Goal: Task Accomplishment & Management: Manage account settings

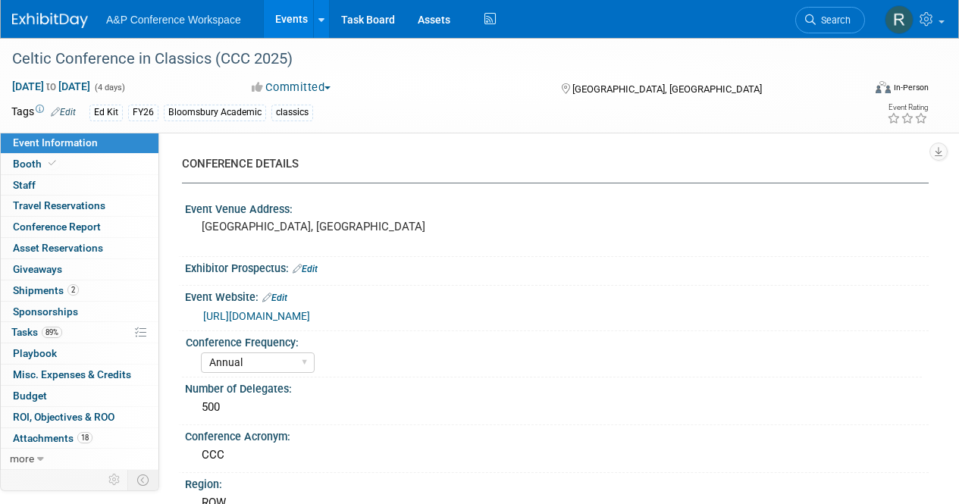
select select "Annual"
select select "Level 3"
select select "Ed Kit"
select select "Classical Studies"
select select "Bloomsbury Academic"
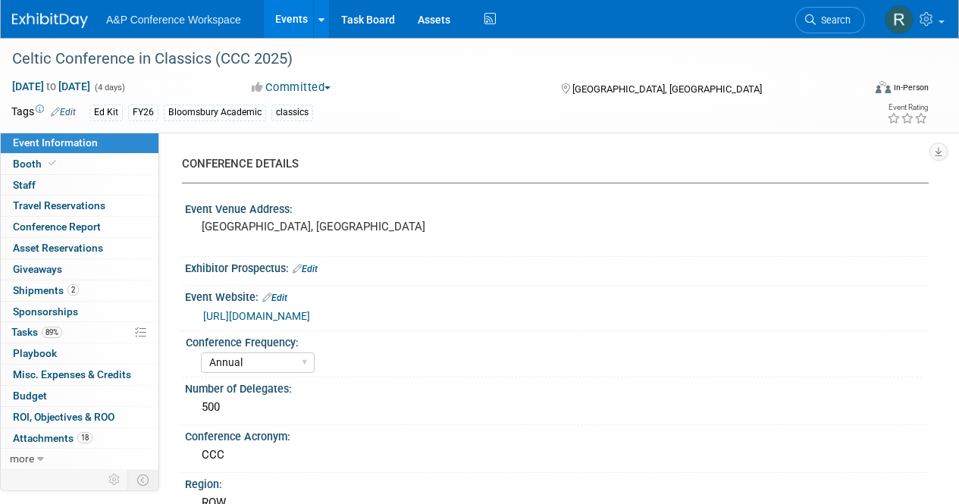
select select "[PERSON_NAME]"
select select "Networking/Commissioning"
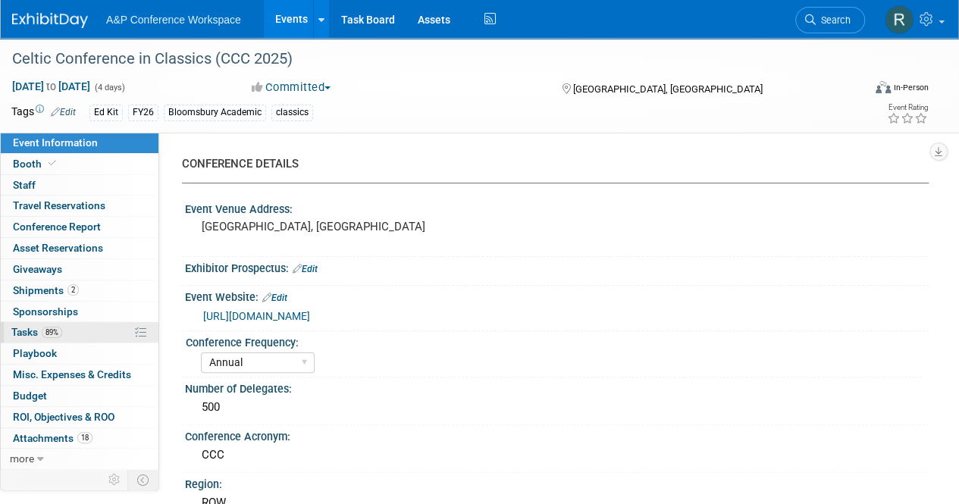
click at [53, 332] on span "89%" at bounding box center [52, 332] width 20 height 11
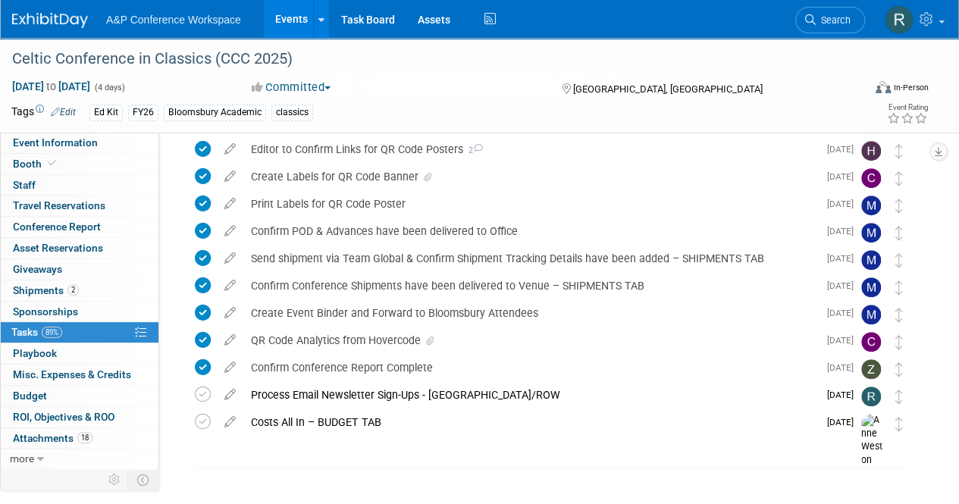
scroll to position [303, 0]
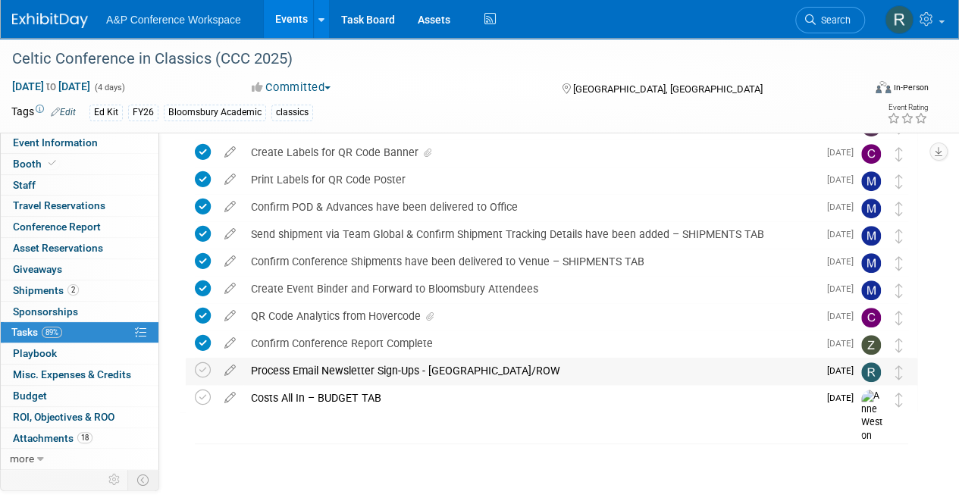
click at [458, 367] on div "Process Email Newsletter Sign-Ups - UK/ROW" at bounding box center [530, 371] width 574 height 26
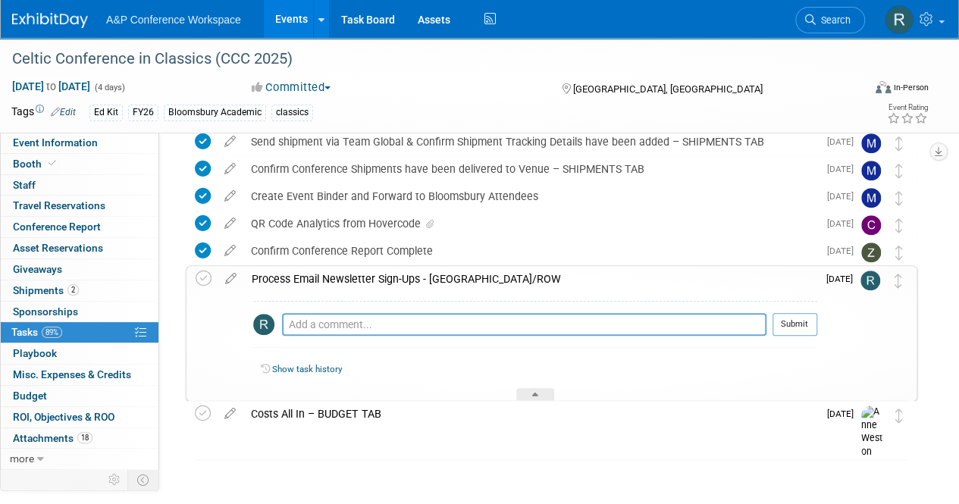
scroll to position [411, 0]
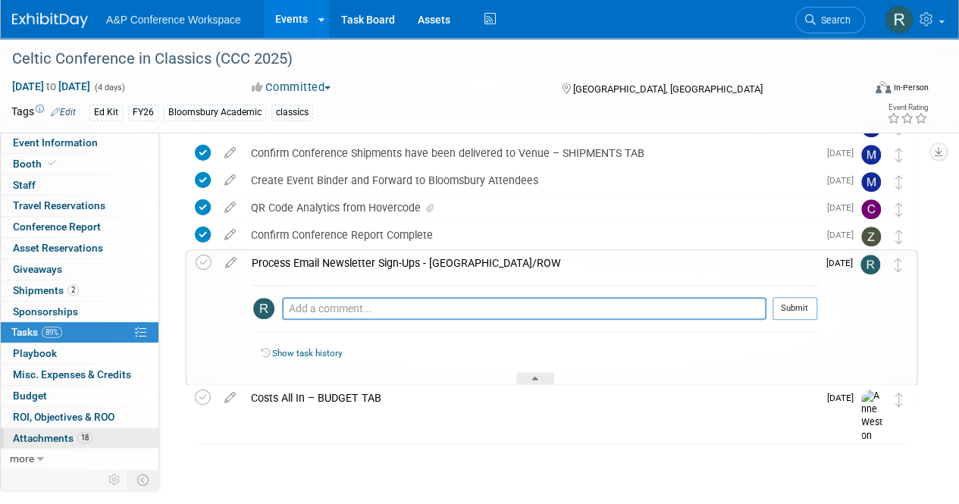
click at [71, 433] on span "Attachments 18" at bounding box center [53, 438] width 80 height 12
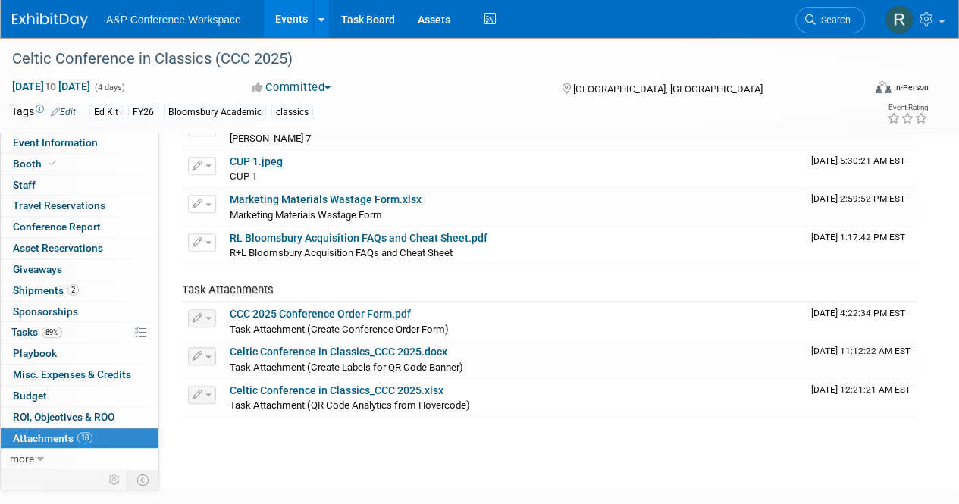
scroll to position [606, 0]
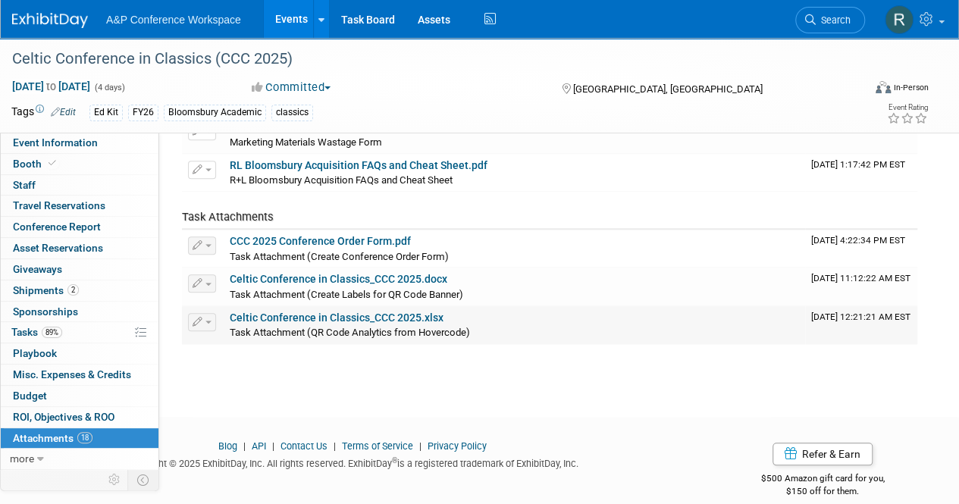
click at [315, 316] on link "Celtic Conference in Classics_CCC 2025.xlsx" at bounding box center [337, 317] width 214 height 12
click at [31, 333] on span "Tasks 89%" at bounding box center [36, 332] width 51 height 12
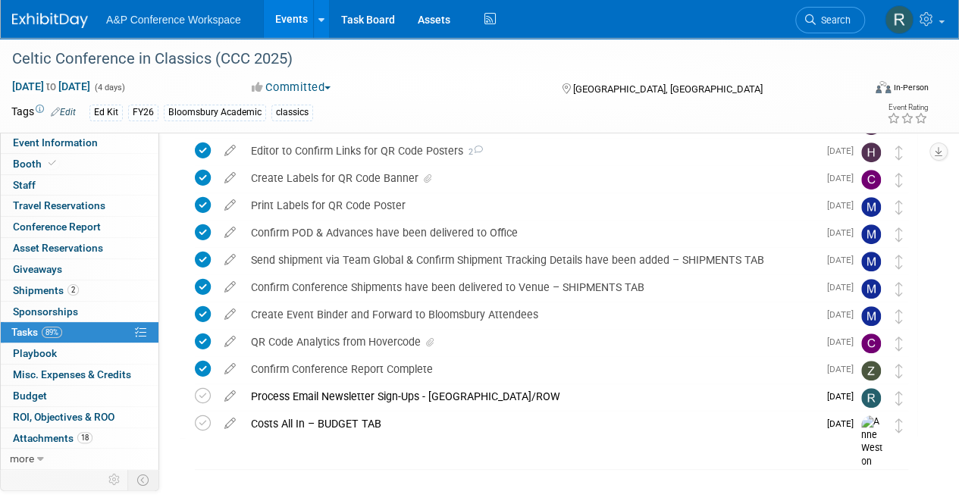
scroll to position [303, 0]
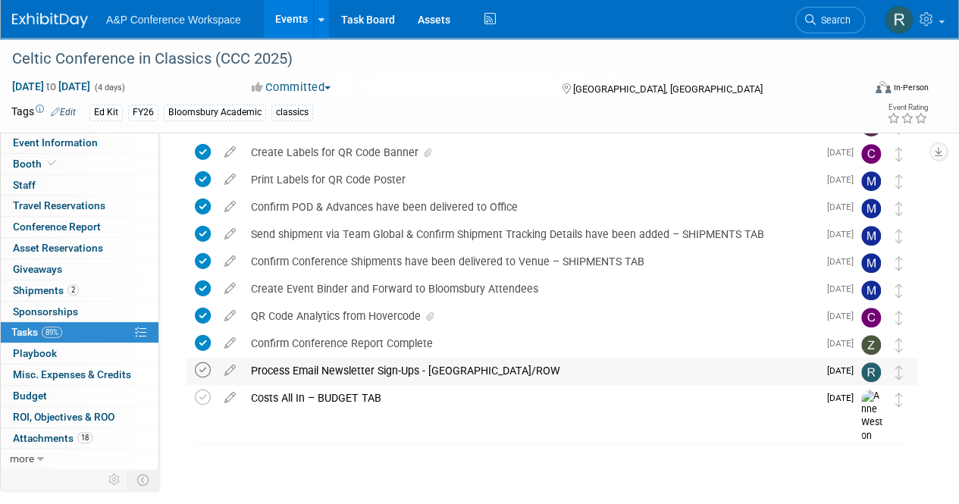
click at [205, 374] on icon at bounding box center [203, 370] width 16 height 16
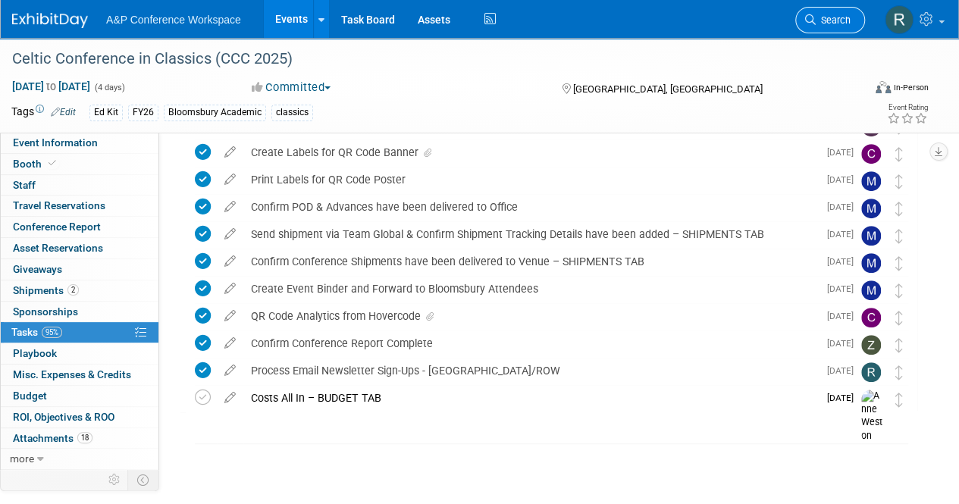
click at [828, 19] on span "Search" at bounding box center [832, 19] width 35 height 11
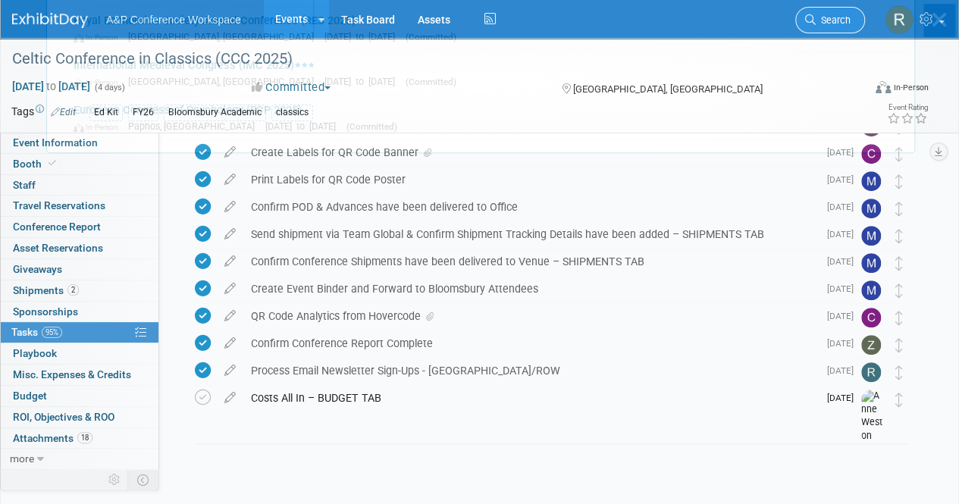
scroll to position [0, 0]
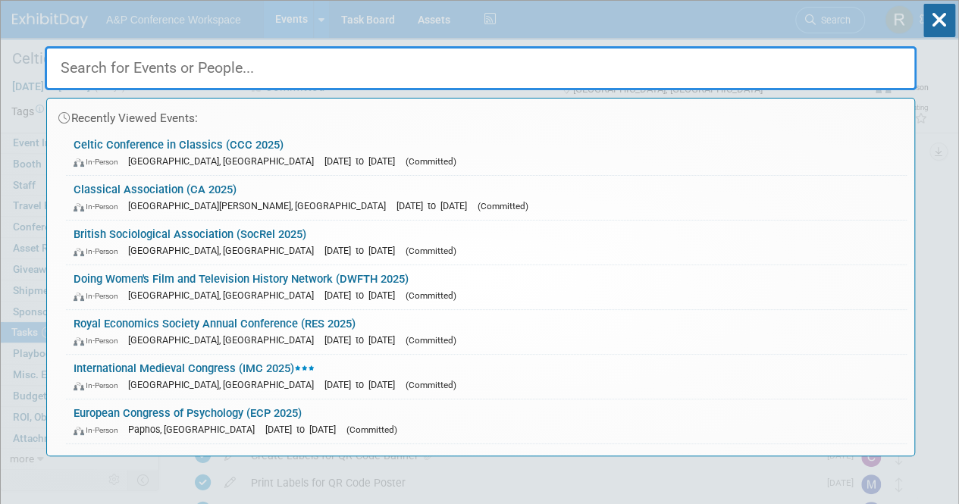
paste input "Poetics And Linguistics Association (PALA 2025)"
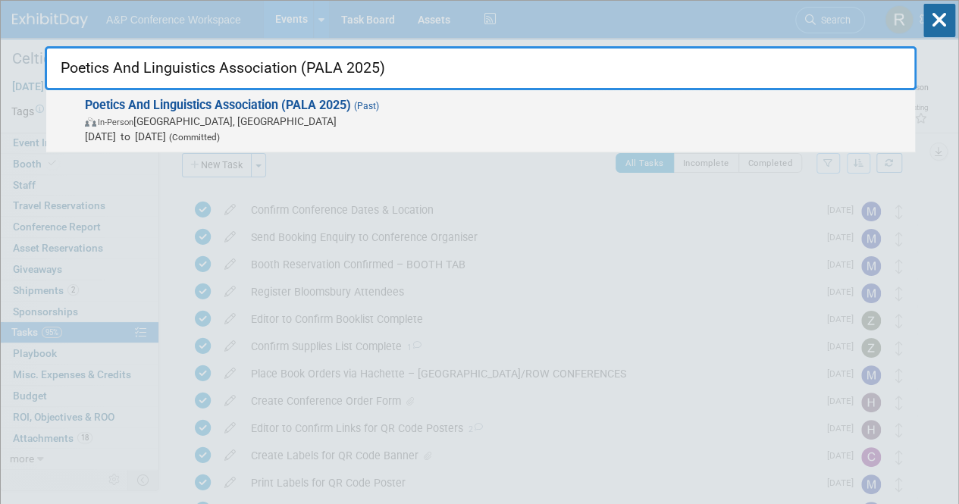
type input "Poetics And Linguistics Association (PALA 2025)"
click at [265, 107] on strong "Poetics And Linguistics Association (PALA 2025)" at bounding box center [218, 105] width 266 height 14
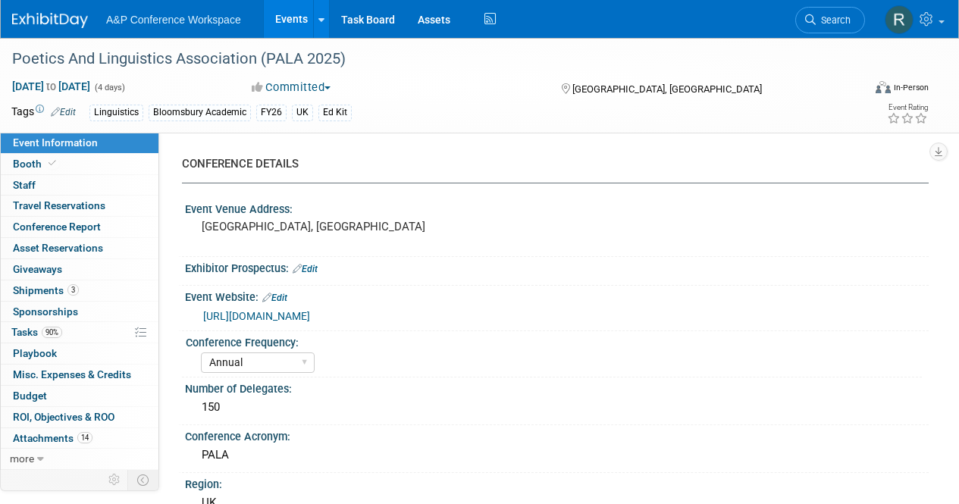
select select "Annual"
select select "Level 3"
select select "Ed Kit"
select select "Linguistics"
select select "Bloomsbury Academic"
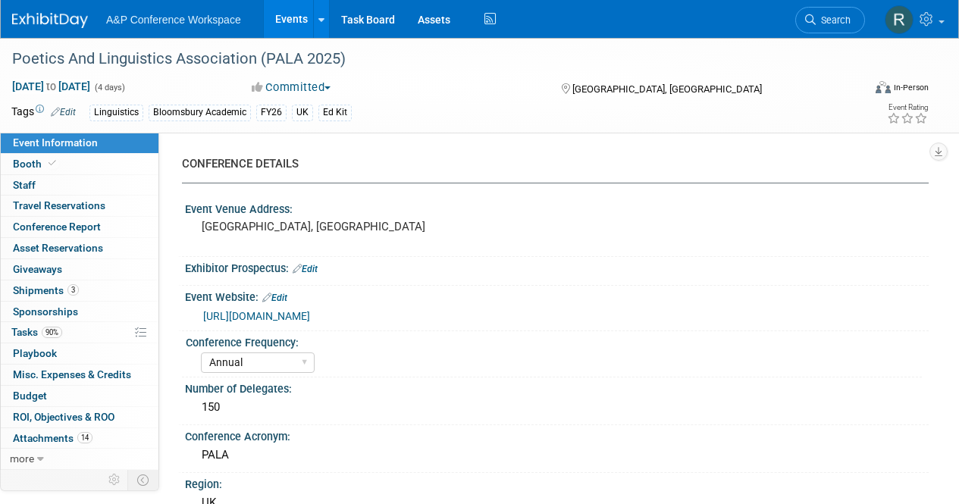
select select "[PERSON_NAME]"
select select "Networking/Commissioning"
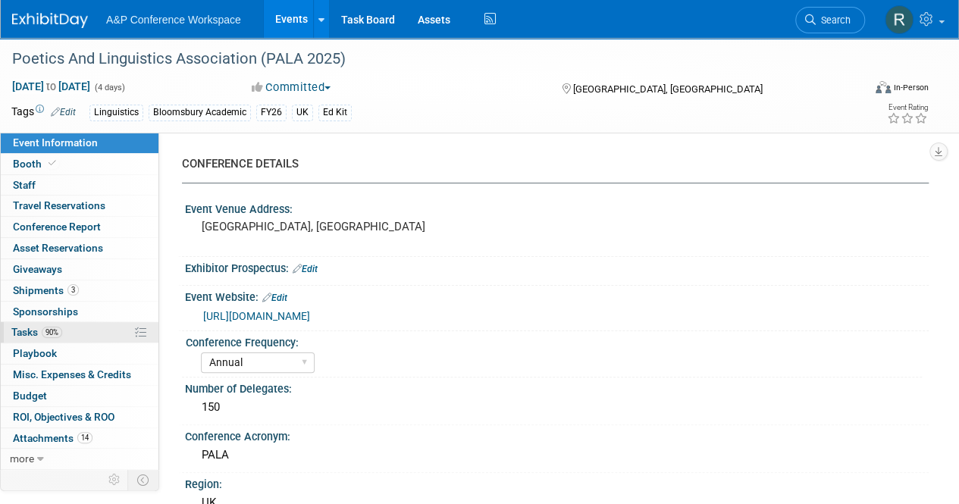
click at [55, 334] on span "90%" at bounding box center [52, 332] width 20 height 11
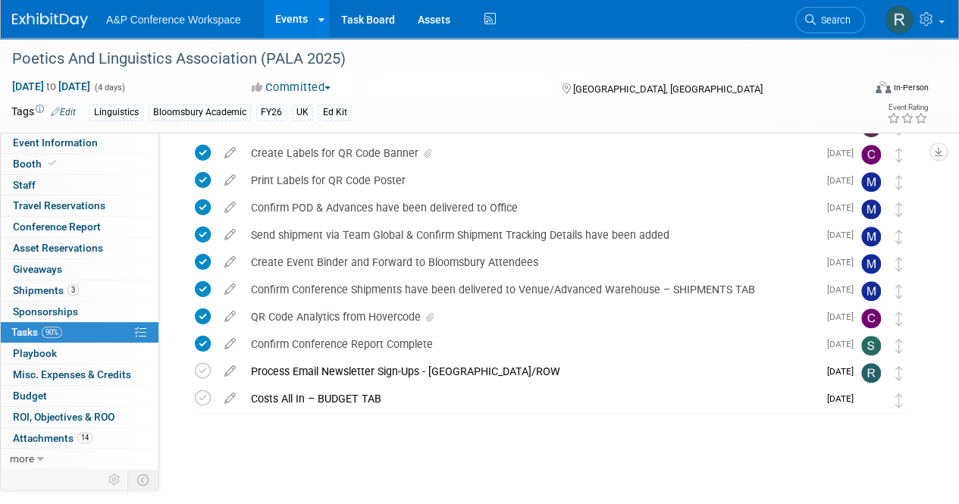
scroll to position [358, 0]
click at [202, 371] on icon at bounding box center [203, 370] width 16 height 16
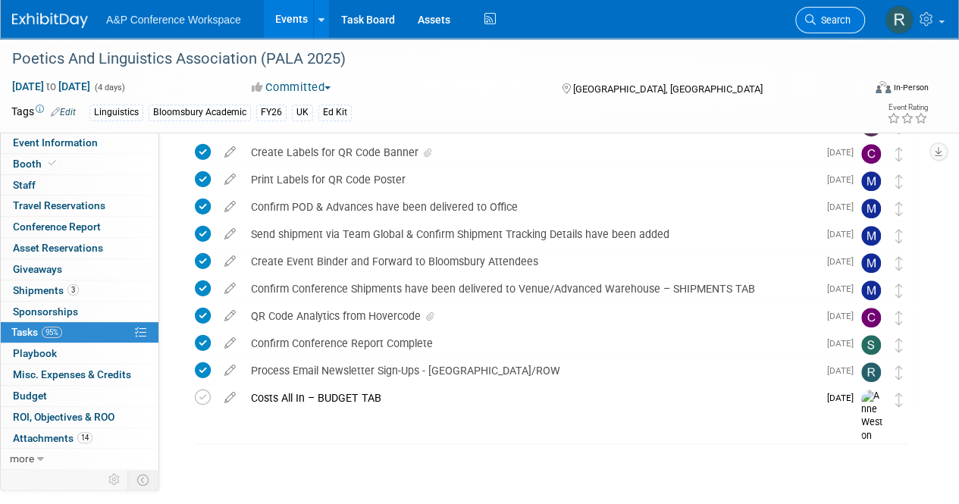
click at [835, 18] on span "Search" at bounding box center [832, 19] width 35 height 11
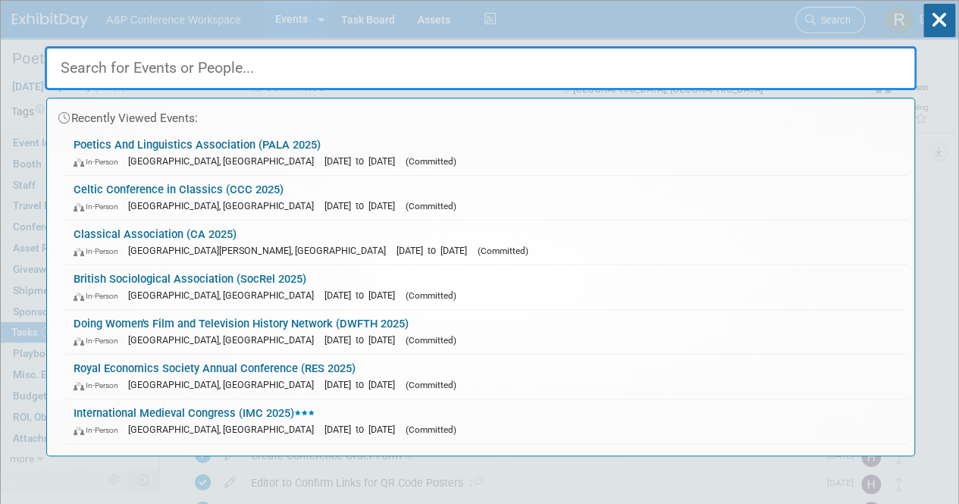
paste input "The Association for the Study of Literature and Environment Conference (ASLE 20…"
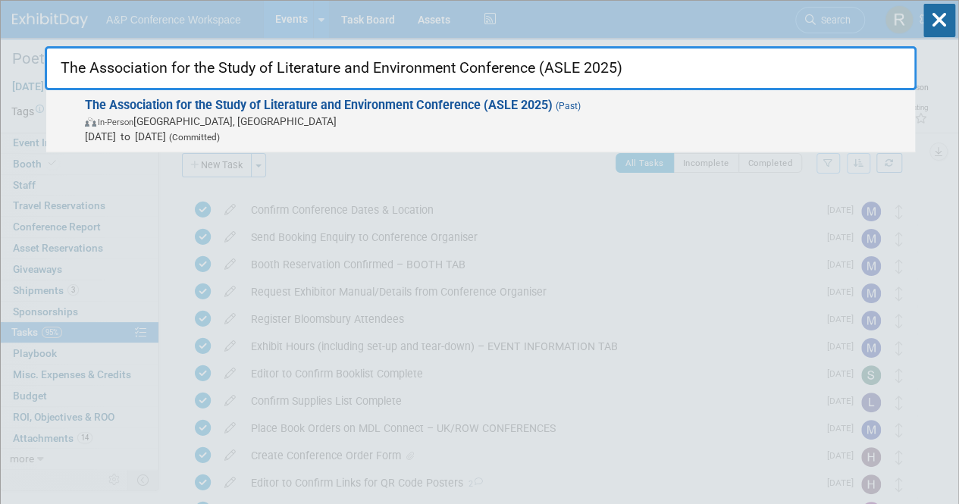
type input "The Association for the Study of Literature and Environment Conference (ASLE 20…"
click at [400, 107] on strong "The Association for the Study of Literature and Environment Conference (ASLE 20…" at bounding box center [319, 105] width 468 height 14
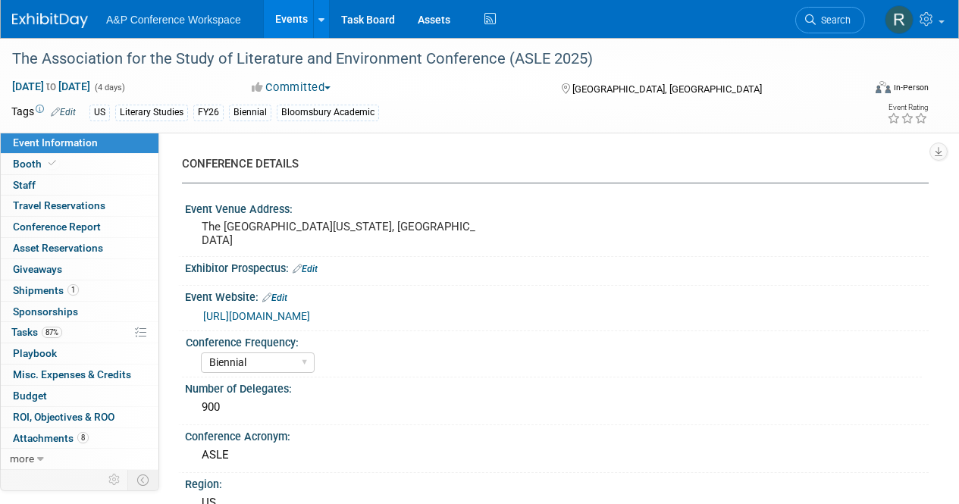
select select "Biennial"
select select "Level 2"
select select "In-Person Booth"
select select "Literary Studies"
select select "Bloomsbury Academic"
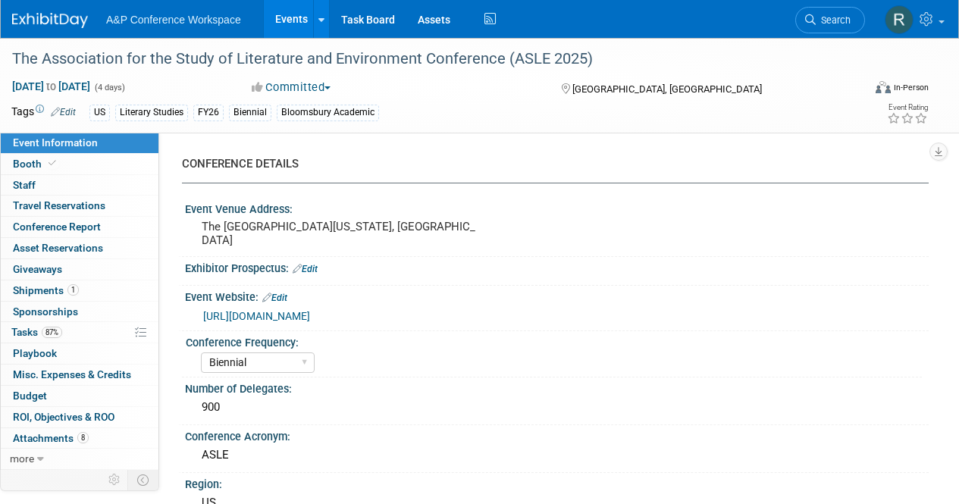
select select "[PERSON_NAME]"
select select "Brand/Subject Presence​"
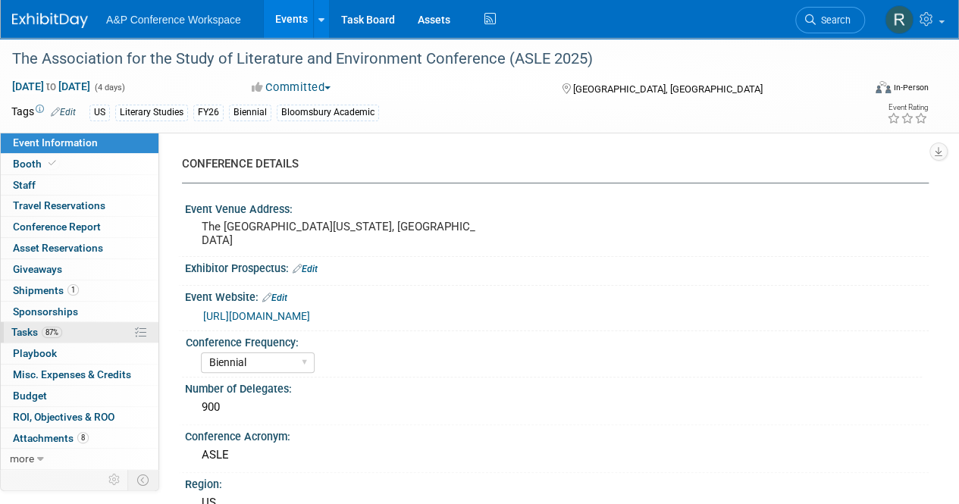
click at [66, 330] on link "87% Tasks 87%" at bounding box center [80, 332] width 158 height 20
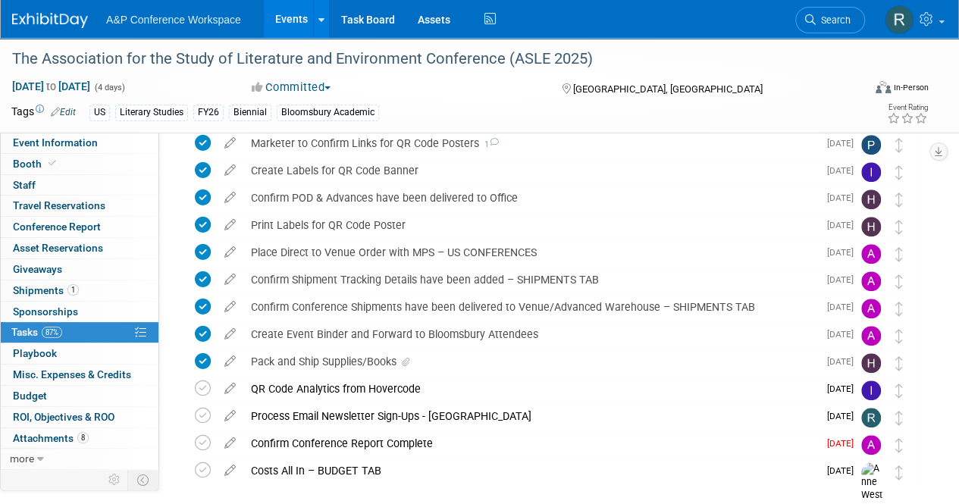
scroll to position [603, 0]
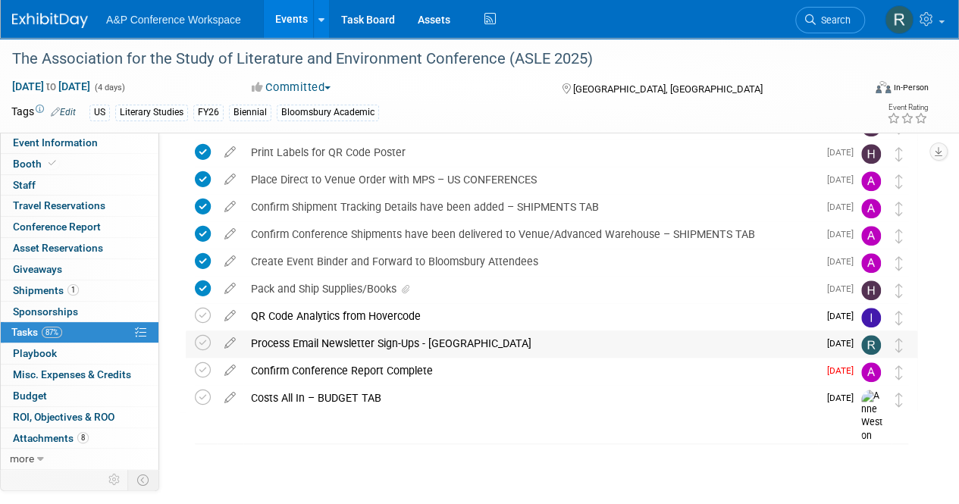
click at [314, 346] on div "Process Email Newsletter Sign-Ups - [GEOGRAPHIC_DATA]" at bounding box center [530, 343] width 574 height 26
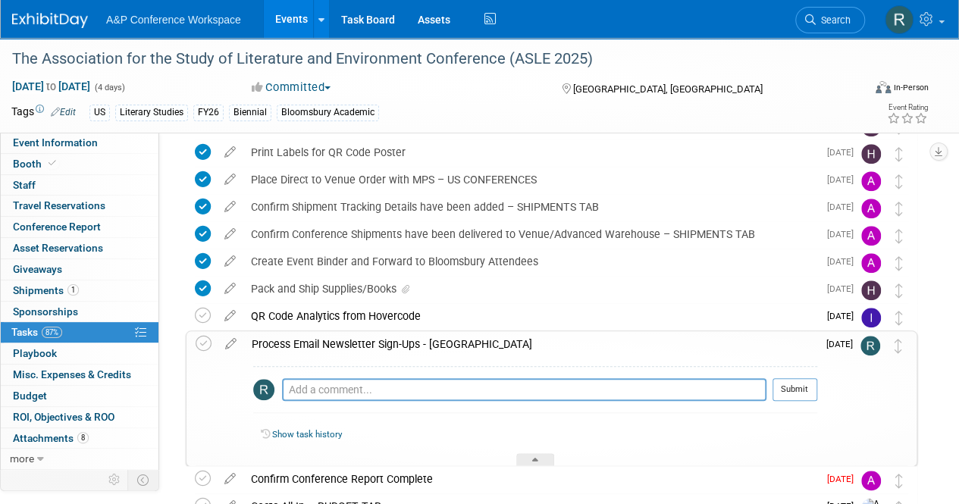
click at [314, 346] on div "Process Email Newsletter Sign-Ups - [GEOGRAPHIC_DATA]" at bounding box center [530, 344] width 573 height 26
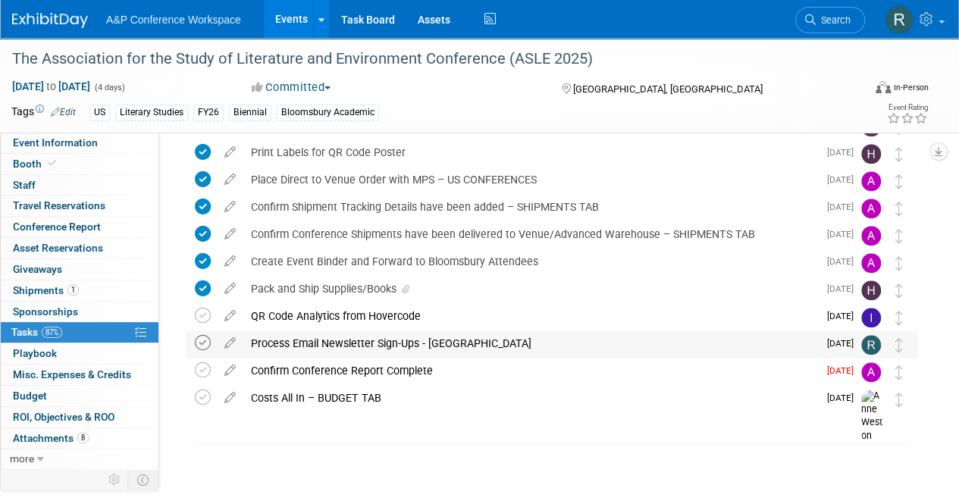
click at [203, 340] on icon at bounding box center [203, 343] width 16 height 16
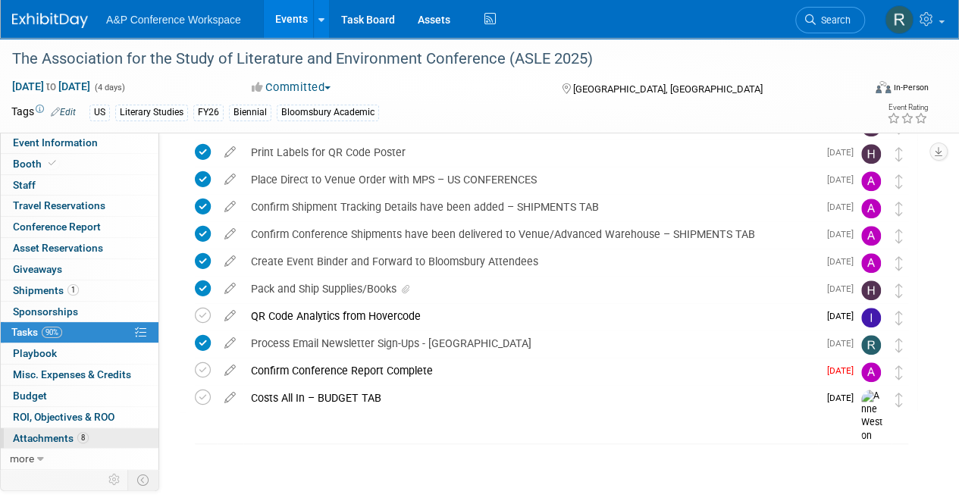
click at [42, 437] on span "Attachments 8" at bounding box center [51, 438] width 76 height 12
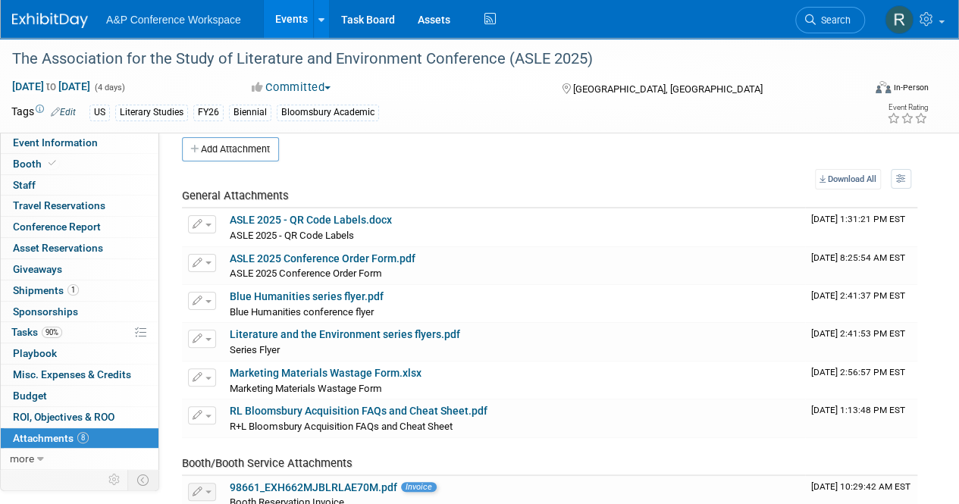
scroll to position [0, 0]
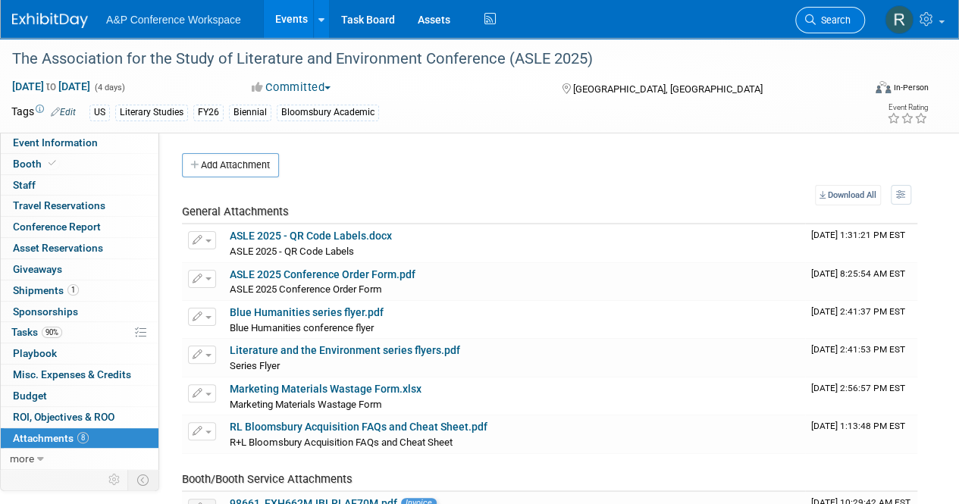
click at [839, 22] on span "Search" at bounding box center [832, 19] width 35 height 11
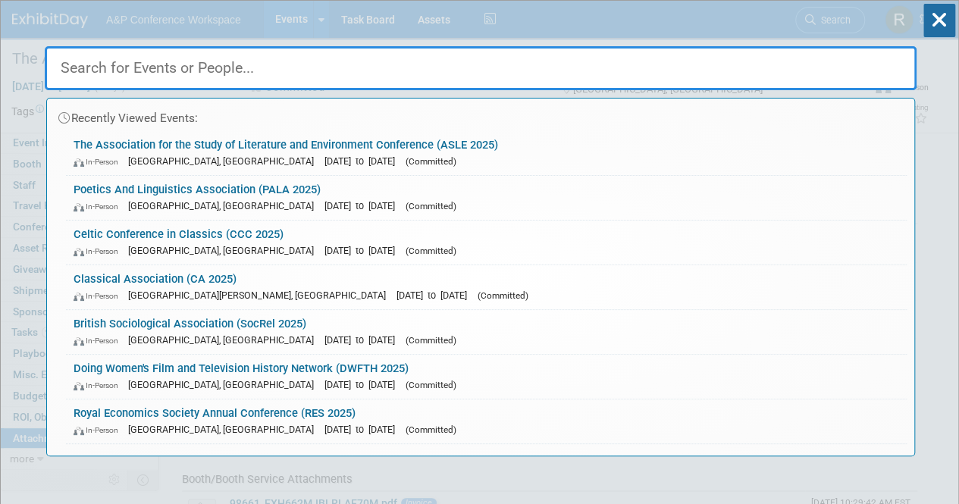
paste input "World Congress of the International Council for Central and East European Studi…"
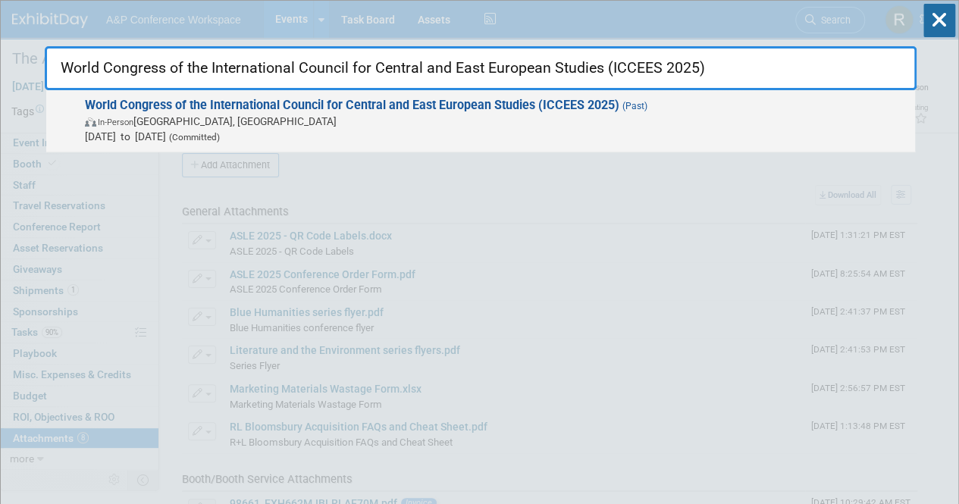
type input "World Congress of the International Council for Central and East European Studi…"
click at [211, 110] on strong "World Congress of the International Council for Central and East European Studi…" at bounding box center [352, 105] width 534 height 14
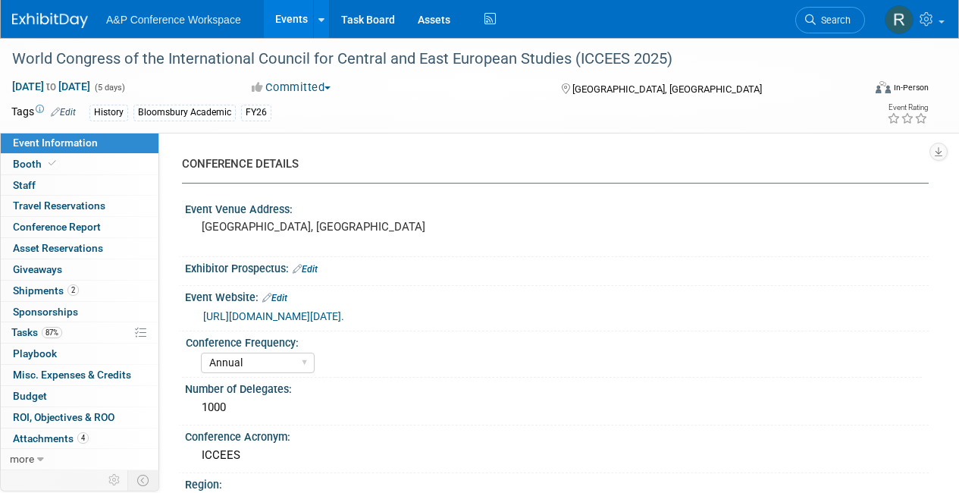
select select "Annual"
select select "Level 2"
select select "In-Person Booth"
select select "History"
select select "Bloomsbury Academic"
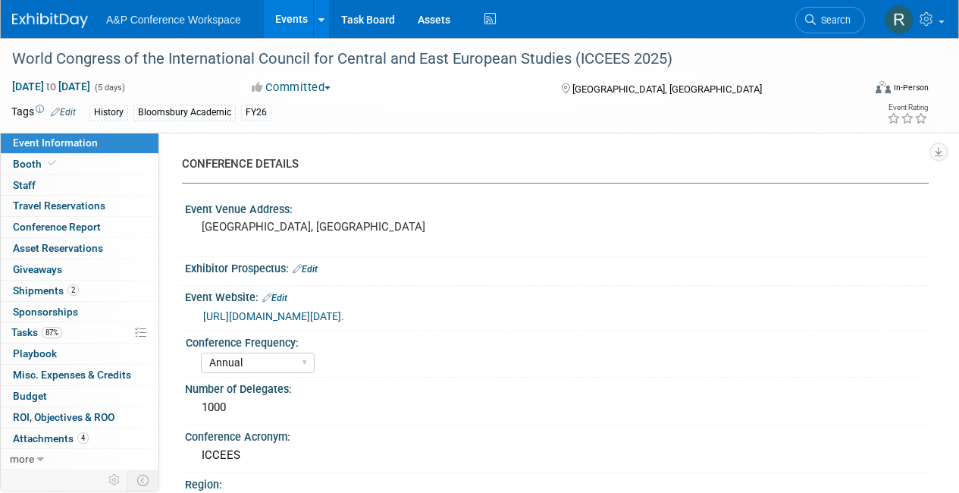
select select "[PERSON_NAME]"
select select "Networking/Commissioning"
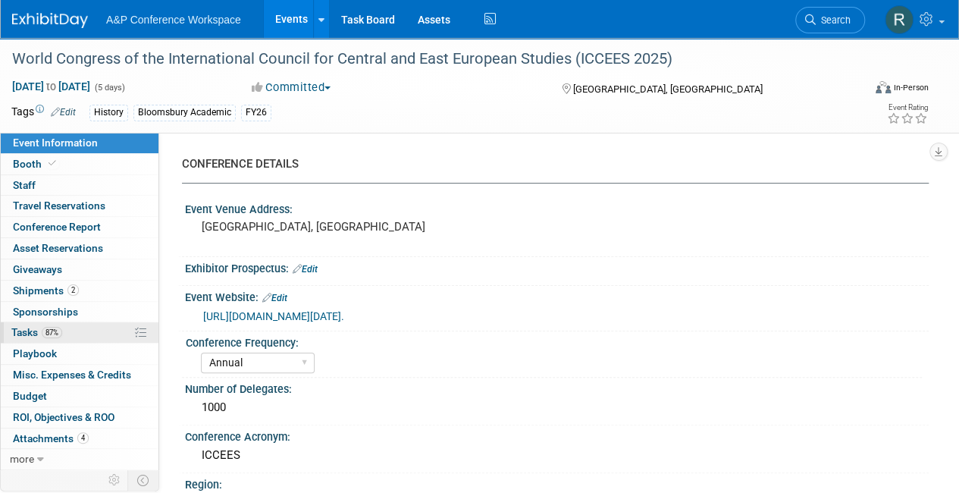
click at [59, 337] on link "87% Tasks 87%" at bounding box center [80, 332] width 158 height 20
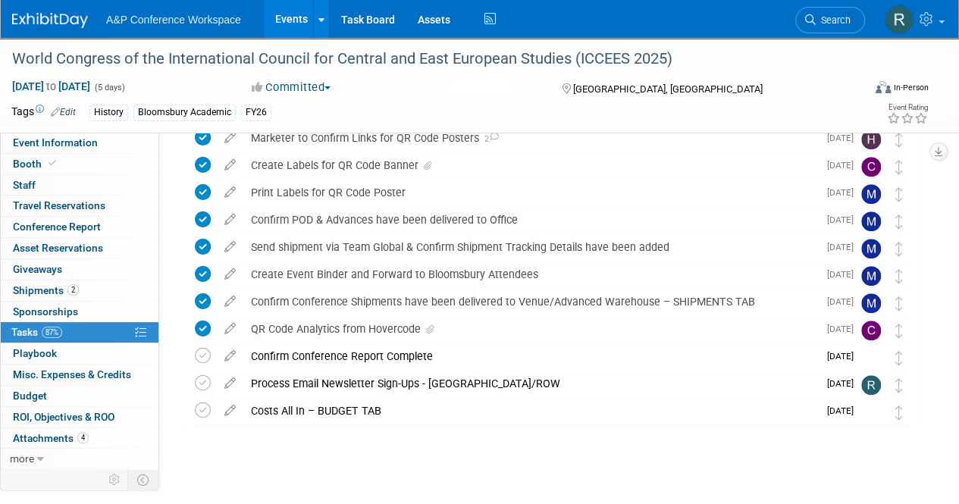
scroll to position [412, 0]
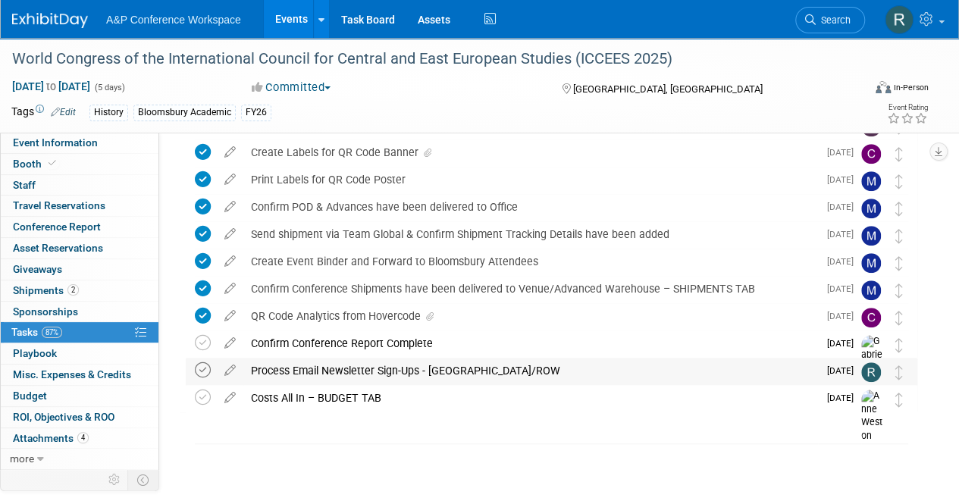
click at [196, 367] on icon at bounding box center [203, 370] width 16 height 16
